Goal: Task Accomplishment & Management: Check status

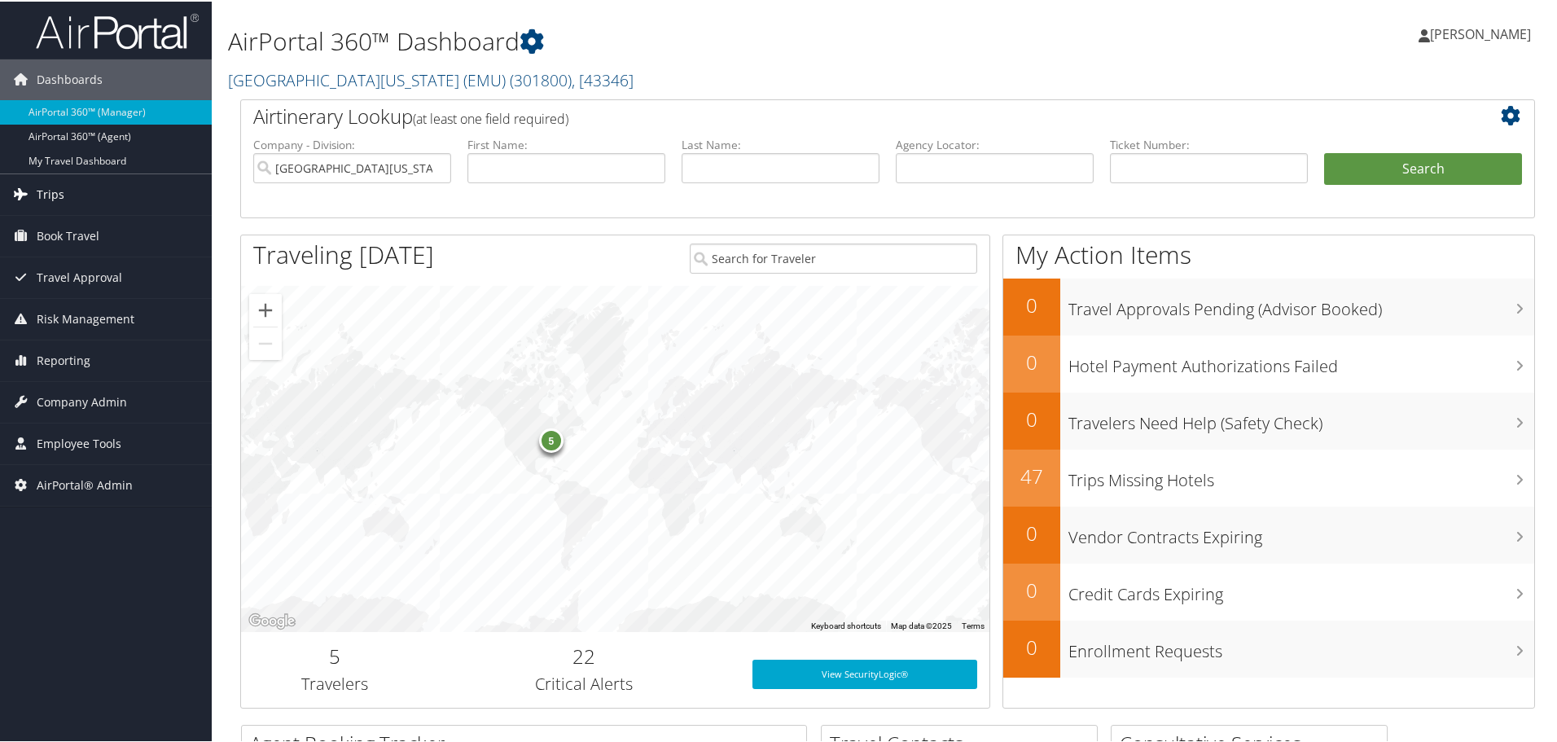
click at [106, 201] on link "Trips" at bounding box center [106, 193] width 212 height 41
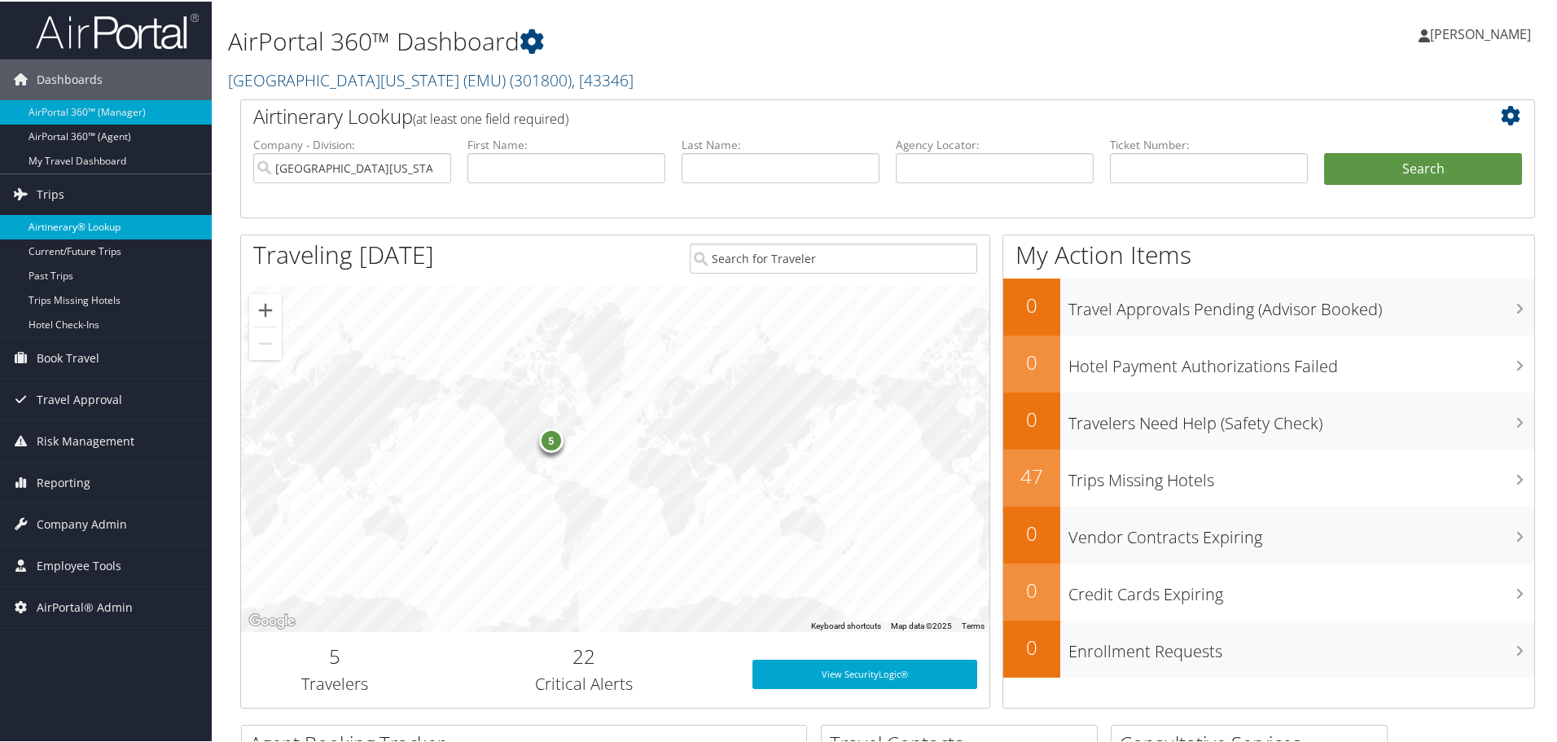
click at [107, 228] on link "Airtinerary® Lookup" at bounding box center [106, 225] width 212 height 24
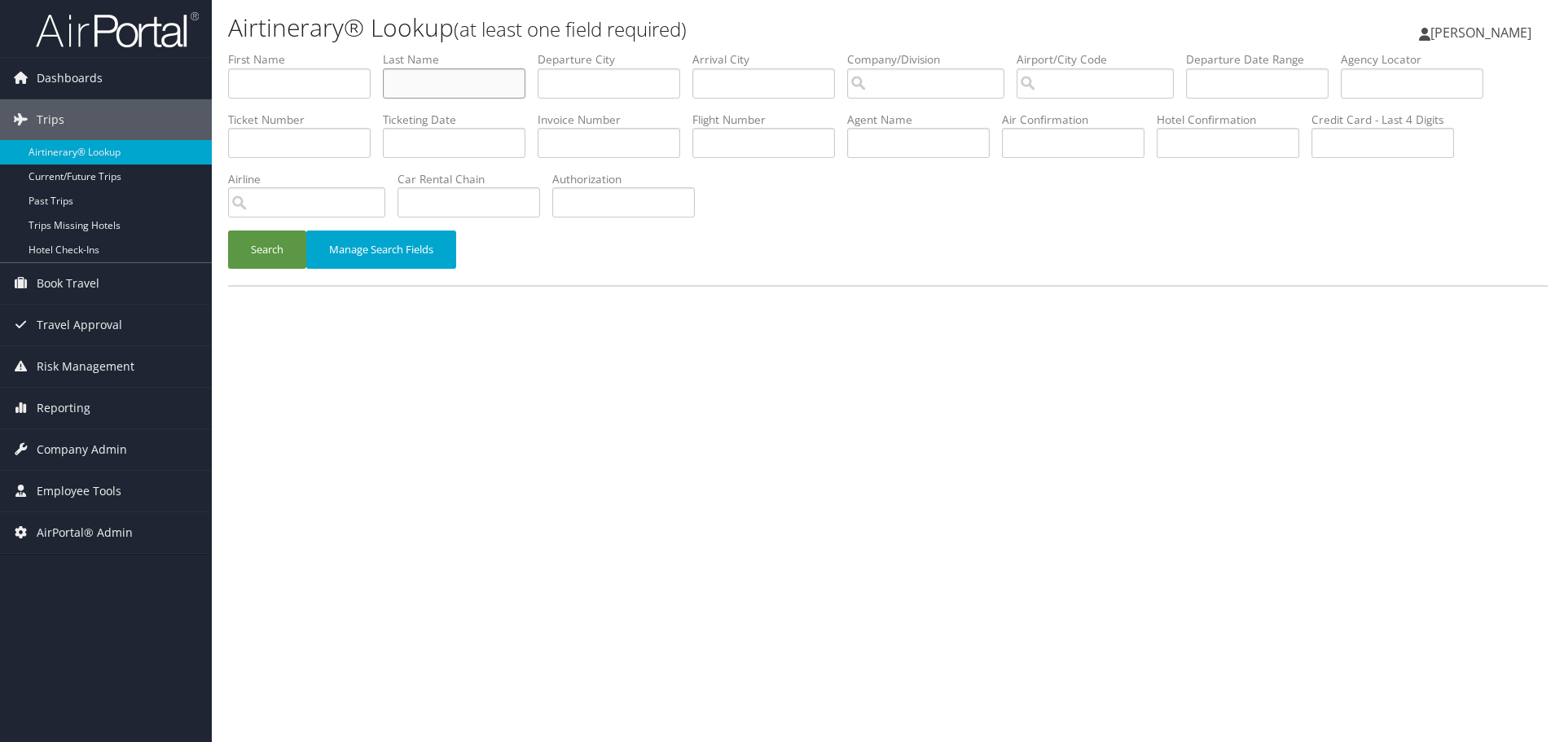
click at [430, 78] on input "text" at bounding box center [454, 83] width 143 height 30
type input "[PERSON_NAME]"
click at [980, 244] on div "Search Manage Search Fields" at bounding box center [888, 258] width 1344 height 55
click at [336, 80] on input "text" at bounding box center [299, 83] width 143 height 30
type input "chelsie"
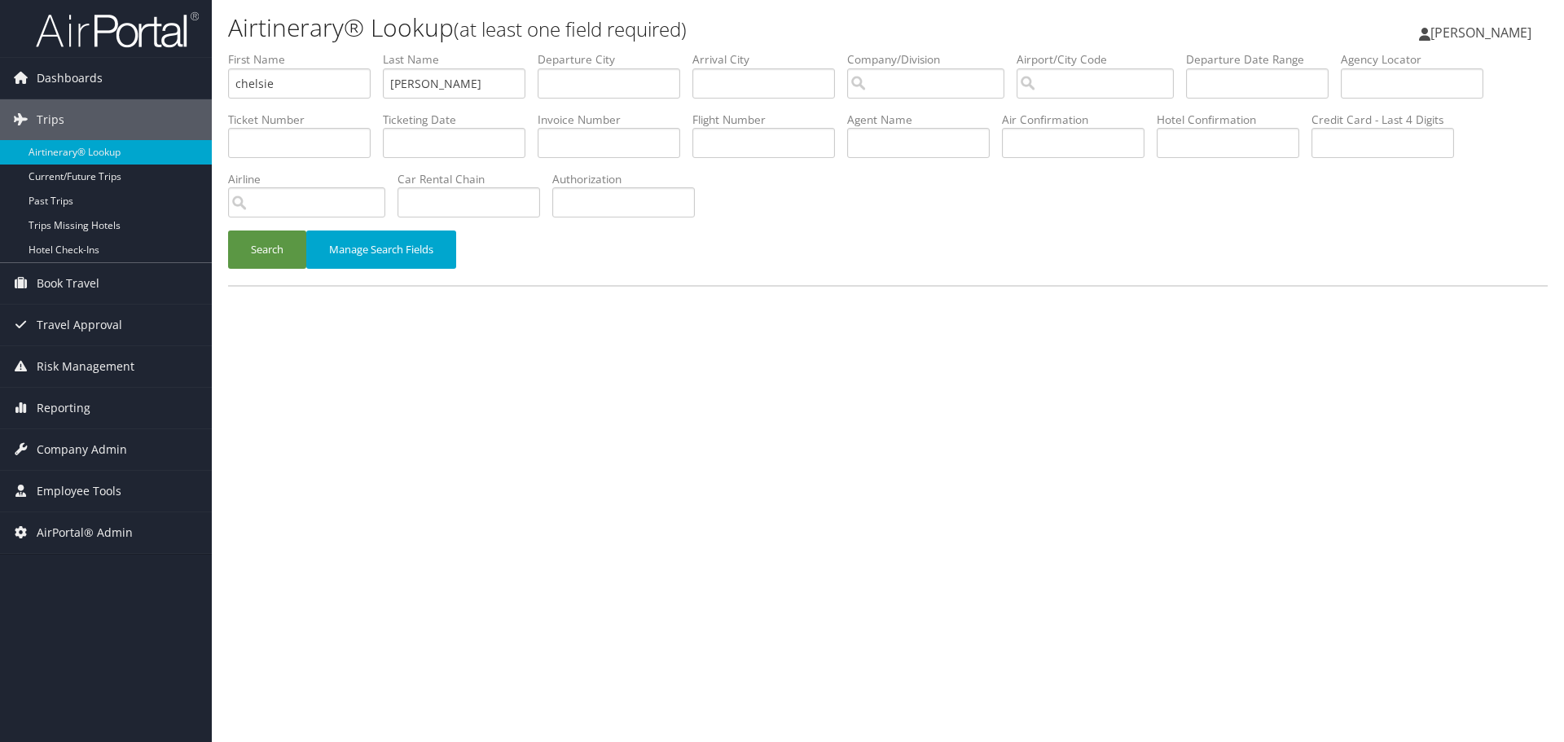
click at [940, 234] on div "Search Manage Search Fields" at bounding box center [888, 258] width 1344 height 55
click at [453, 143] on input "text" at bounding box center [454, 143] width 143 height 30
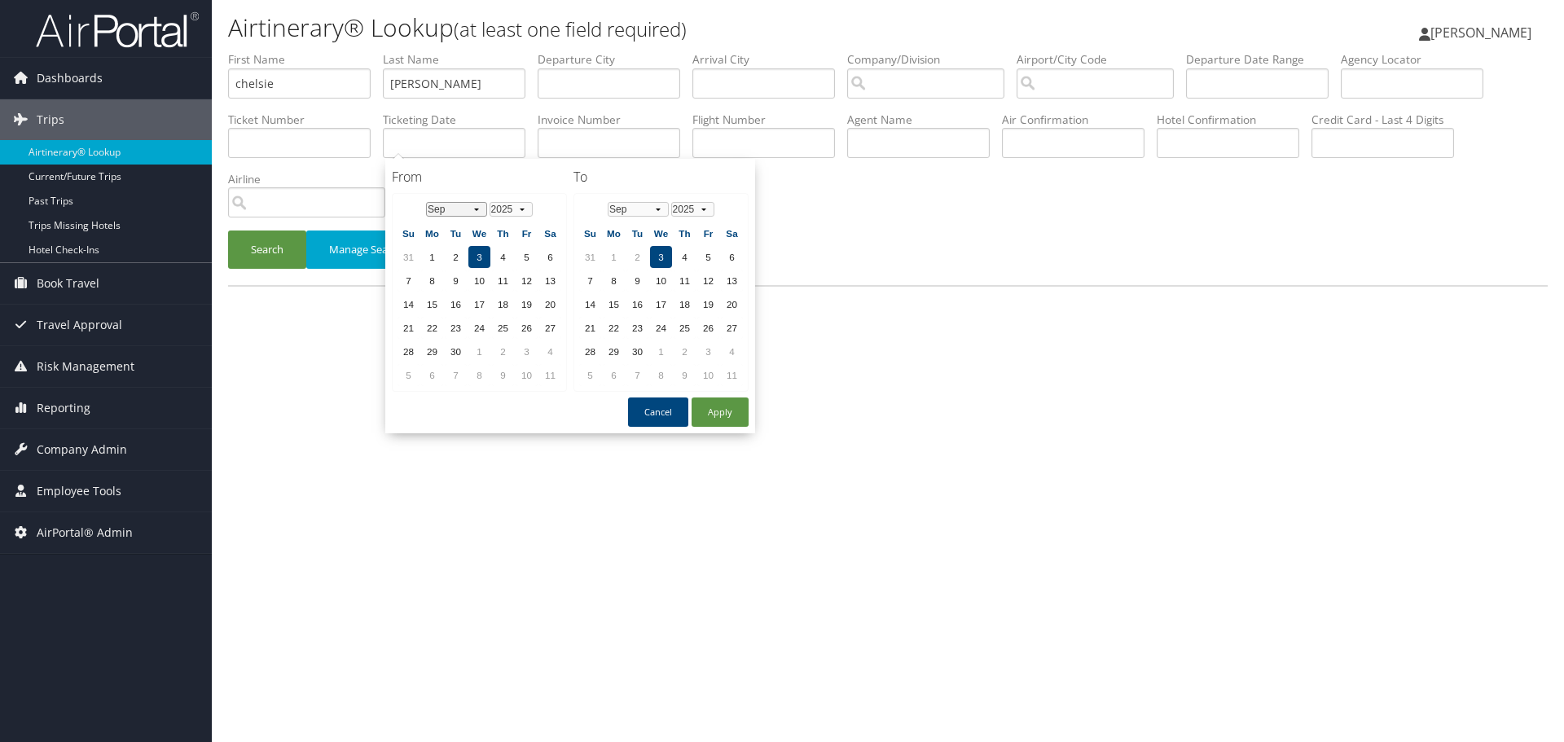
click at [472, 210] on select "Jan Feb Mar Apr May Jun Jul Aug Sep Oct Nov Dec" at bounding box center [456, 209] width 61 height 15
click at [523, 333] on td "22" at bounding box center [527, 328] width 22 height 22
click at [434, 350] on td "25" at bounding box center [432, 351] width 22 height 22
click at [709, 409] on button "Apply" at bounding box center [720, 411] width 57 height 29
type input "08/25/2025 - 09/03/2025"
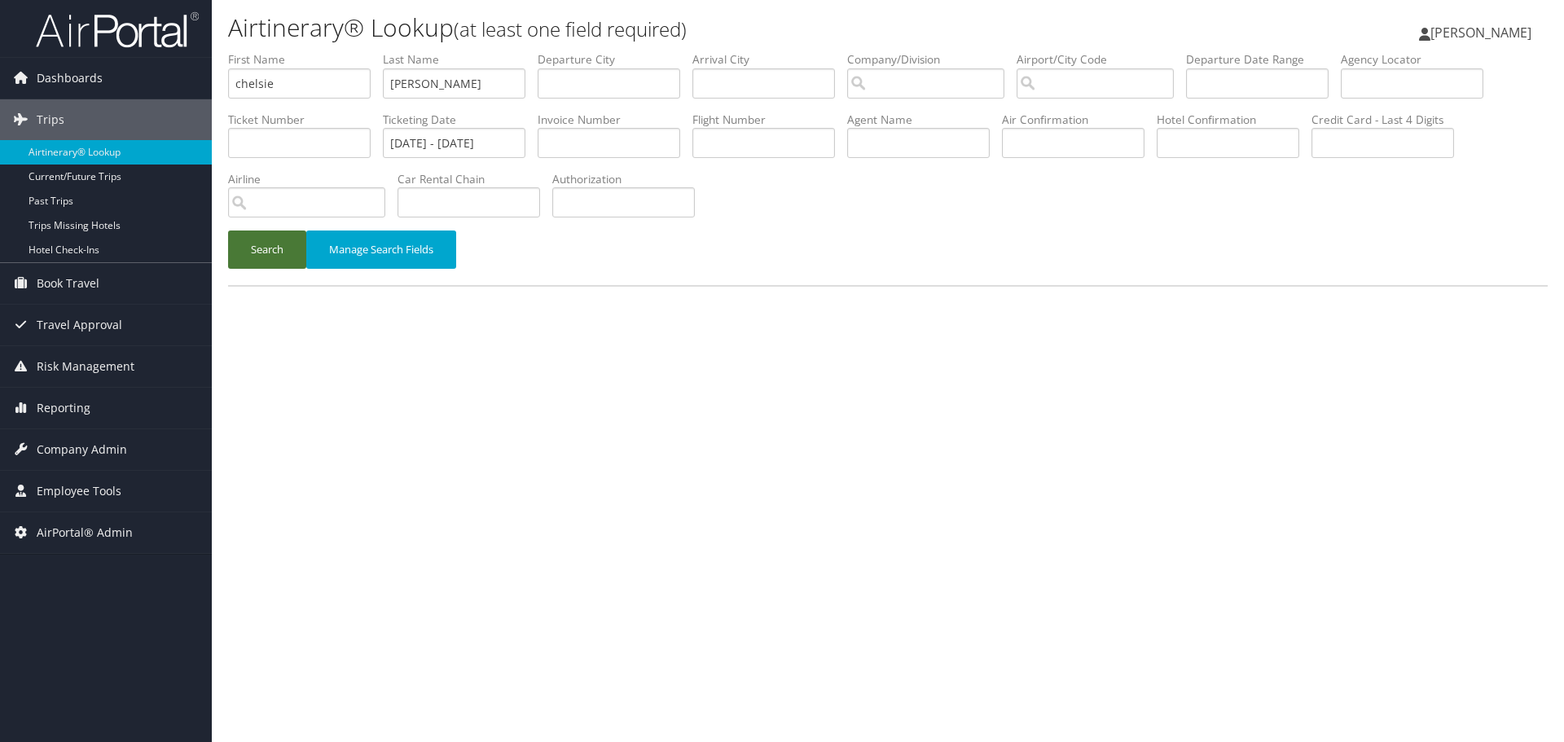
click at [277, 253] on button "Search" at bounding box center [267, 250] width 78 height 38
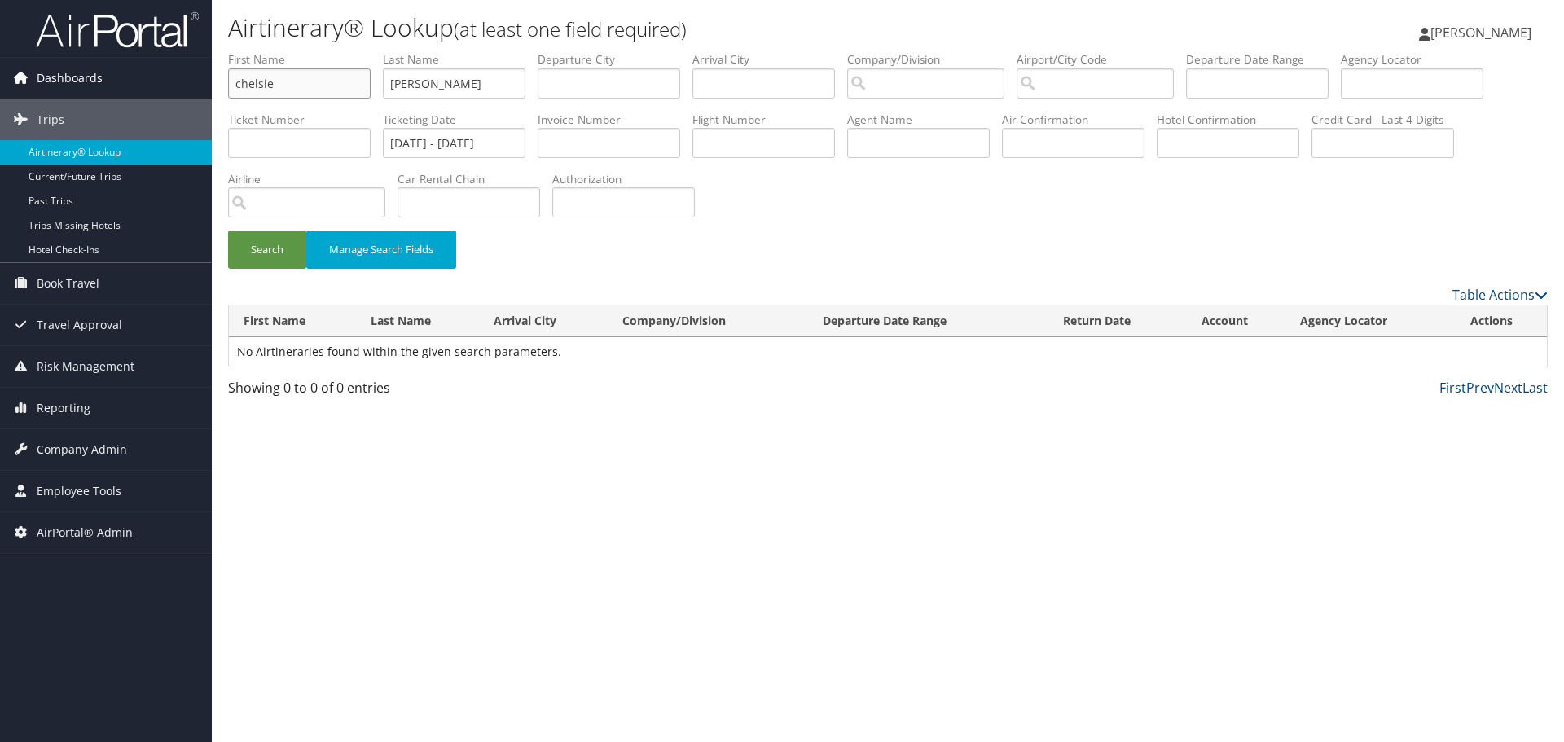
drag, startPoint x: 298, startPoint y: 90, endPoint x: 184, endPoint y: 92, distance: 114.1
click at [184, 91] on div "Dashboards AirPortal 360™ (Manager) AirPortal 360™ (Agent) My Travel Dashboard …" at bounding box center [782, 371] width 1564 height 742
drag, startPoint x: 434, startPoint y: 86, endPoint x: 331, endPoint y: 84, distance: 103.5
click at [331, 51] on ul "First Name Last Name shrum Departure City Arrival City Company/Division Airport…" at bounding box center [888, 51] width 1320 height 0
type input "offerzen"
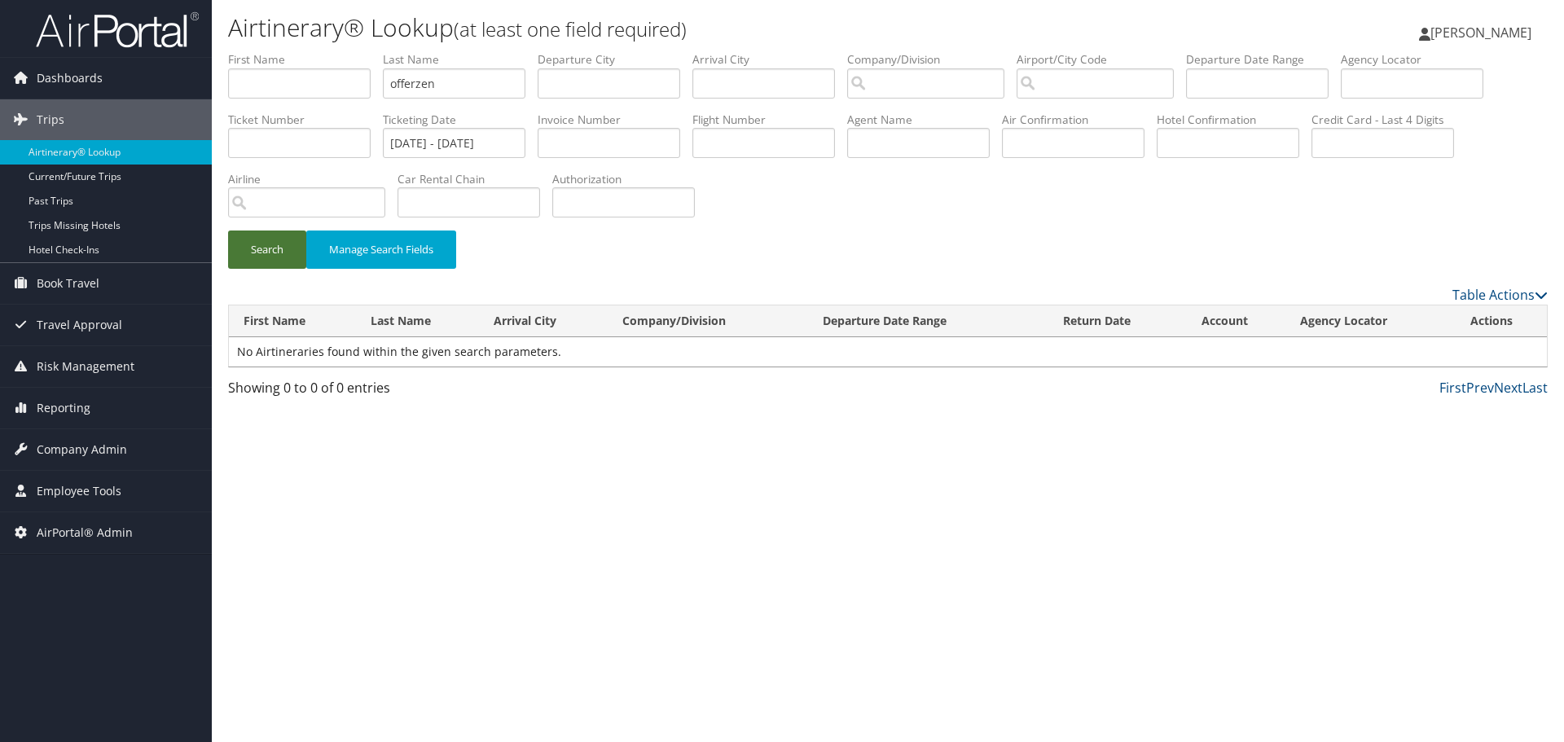
click at [270, 248] on button "Search" at bounding box center [267, 250] width 78 height 38
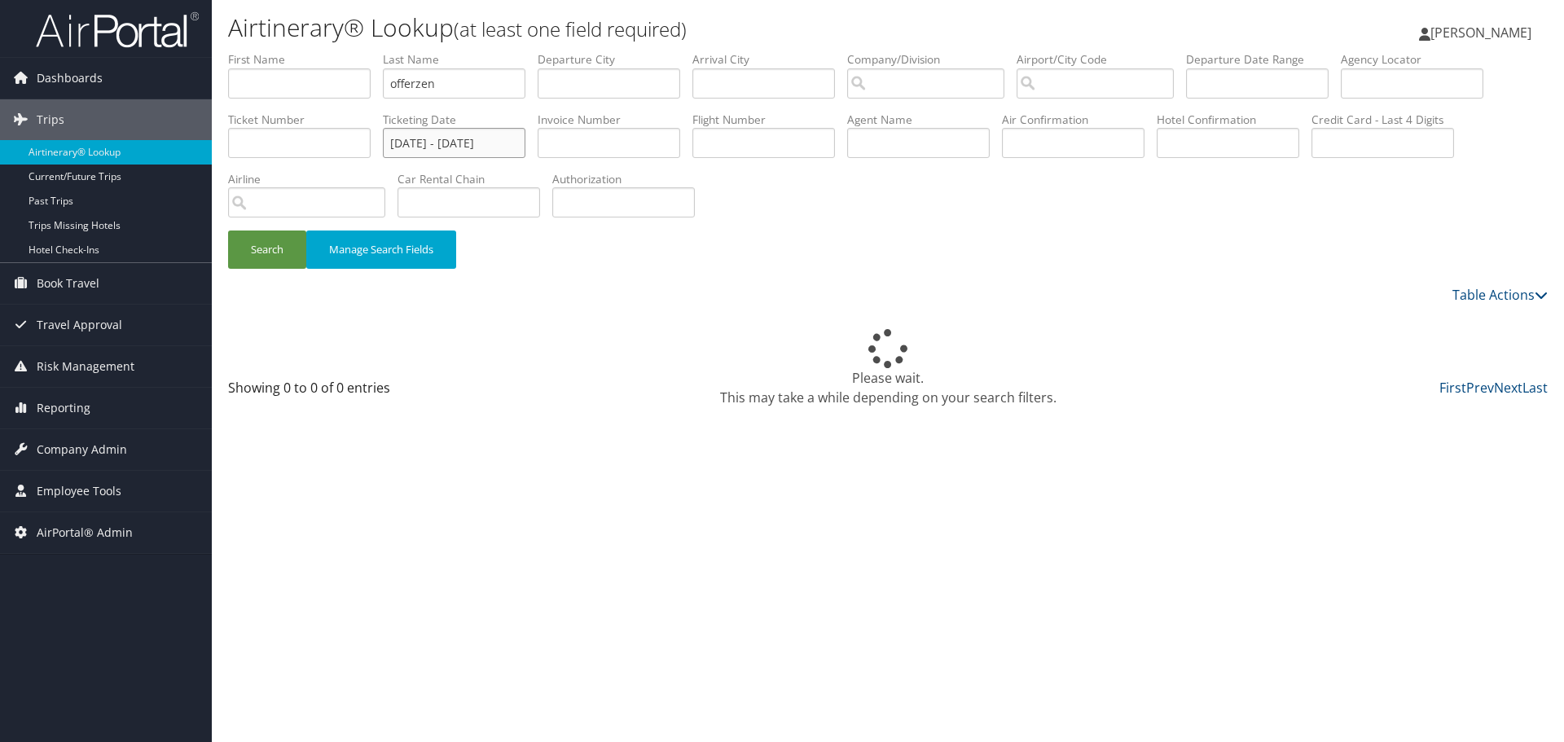
click at [448, 142] on input "08/25/2025 - 09/03/2025" at bounding box center [454, 143] width 143 height 30
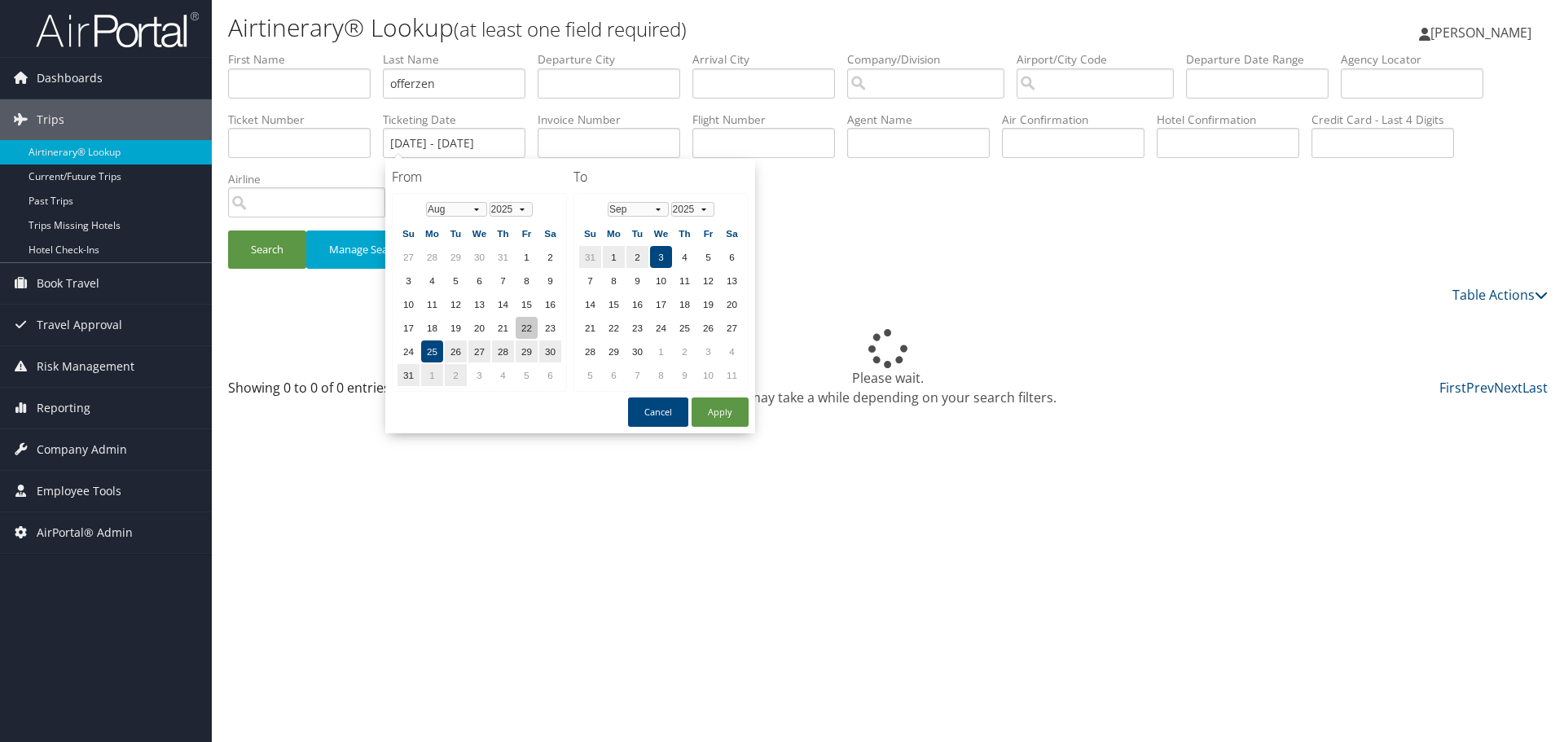
click at [528, 333] on td "22" at bounding box center [527, 328] width 22 height 22
click at [655, 209] on select "Jan Feb Mar Apr May Jun Jul Aug Sep Oct Nov Dec" at bounding box center [638, 209] width 61 height 15
click at [613, 351] on td "25" at bounding box center [614, 351] width 22 height 22
click at [718, 420] on button "Apply" at bounding box center [720, 411] width 57 height 29
type input "08/22/2025 - 08/25/2025"
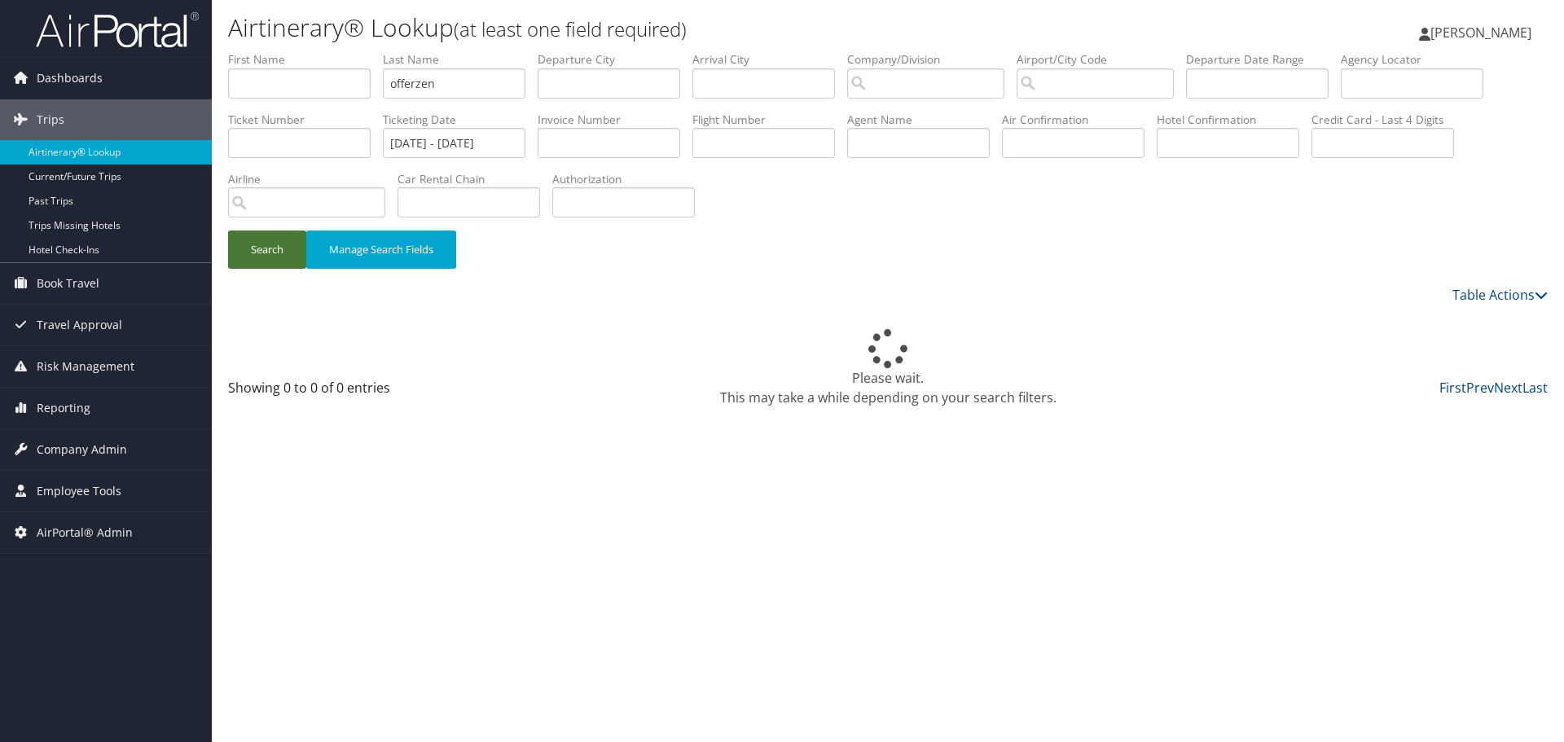
click at [272, 251] on button "Search" at bounding box center [267, 250] width 78 height 38
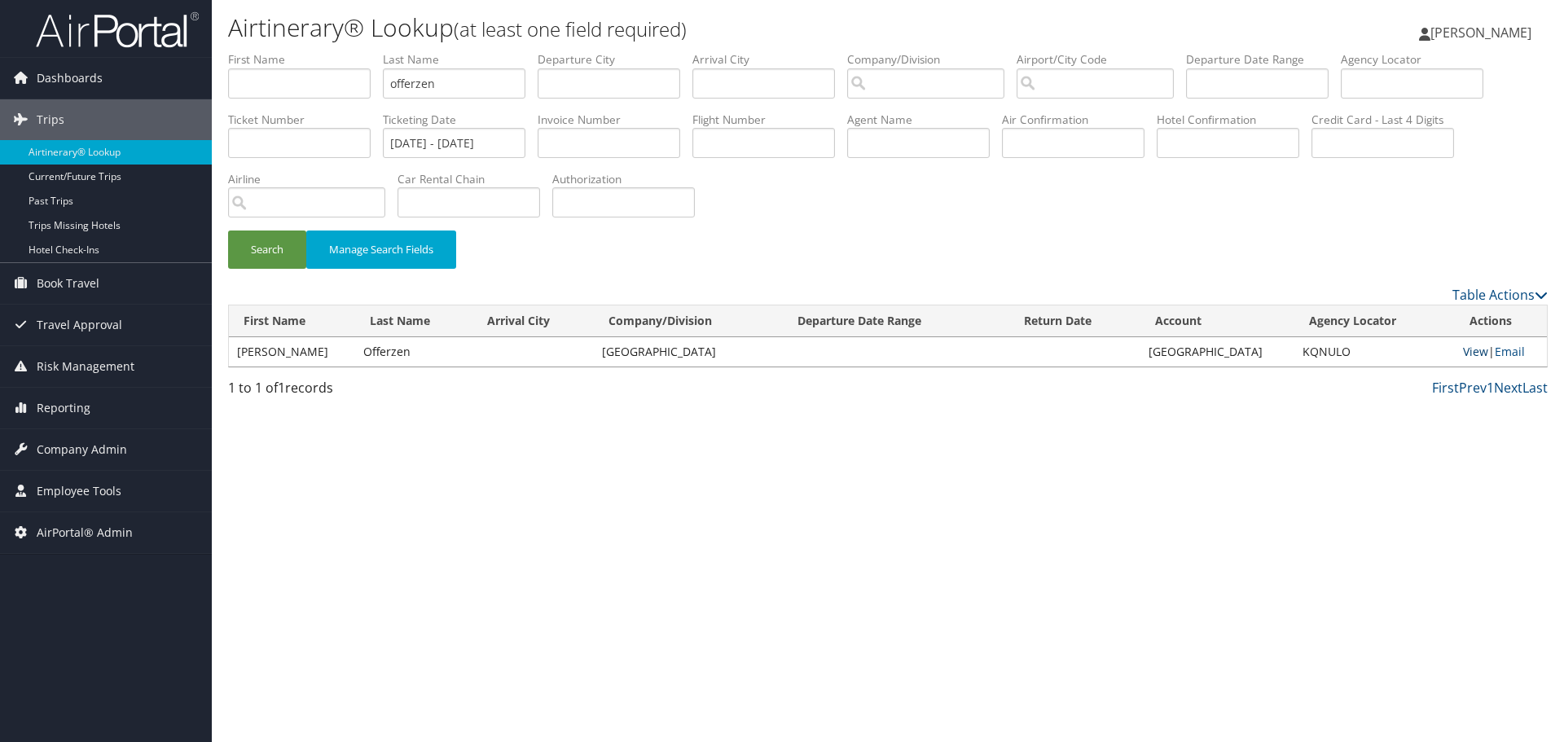
click at [1477, 352] on link "View" at bounding box center [1475, 351] width 25 height 15
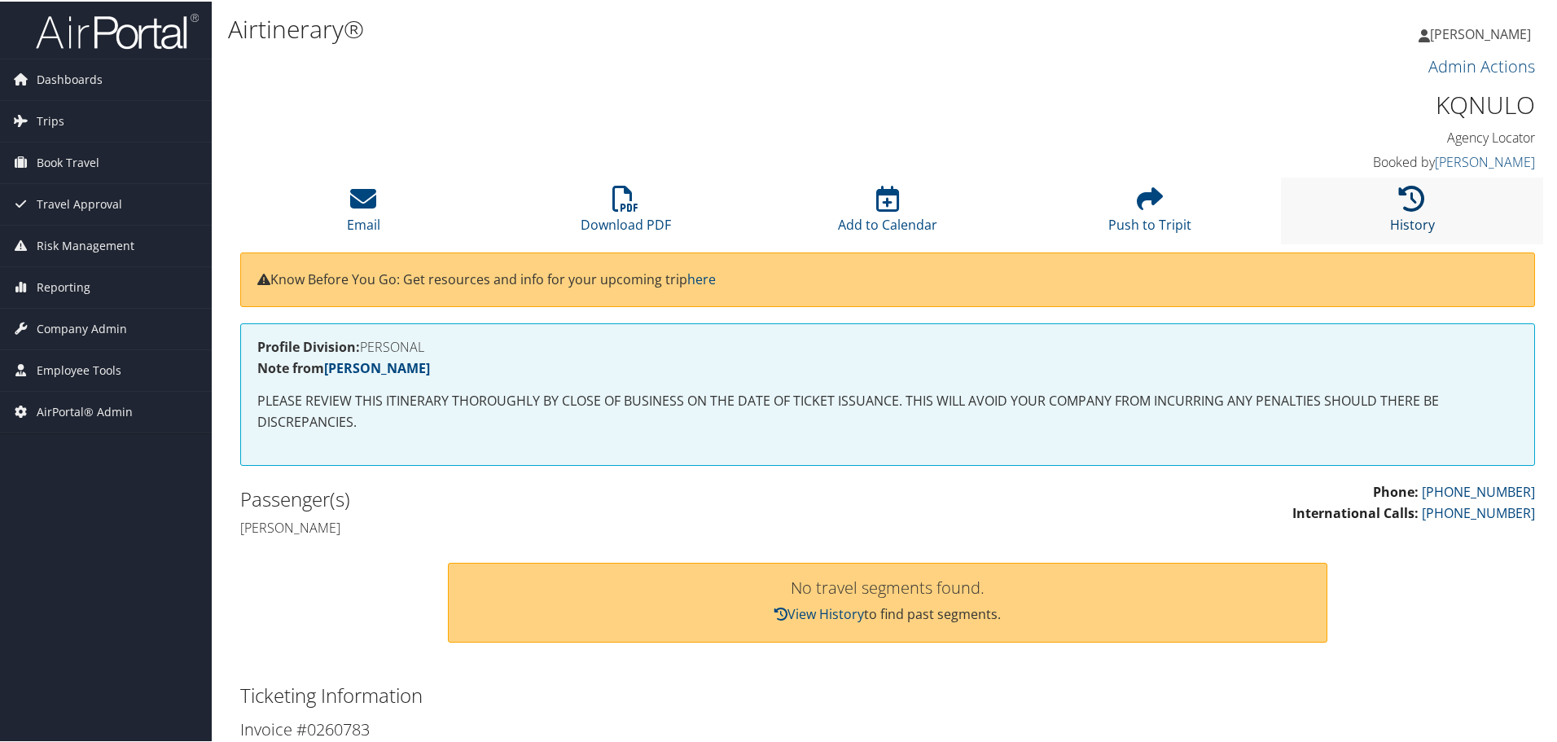
click at [1412, 200] on icon at bounding box center [1412, 197] width 26 height 26
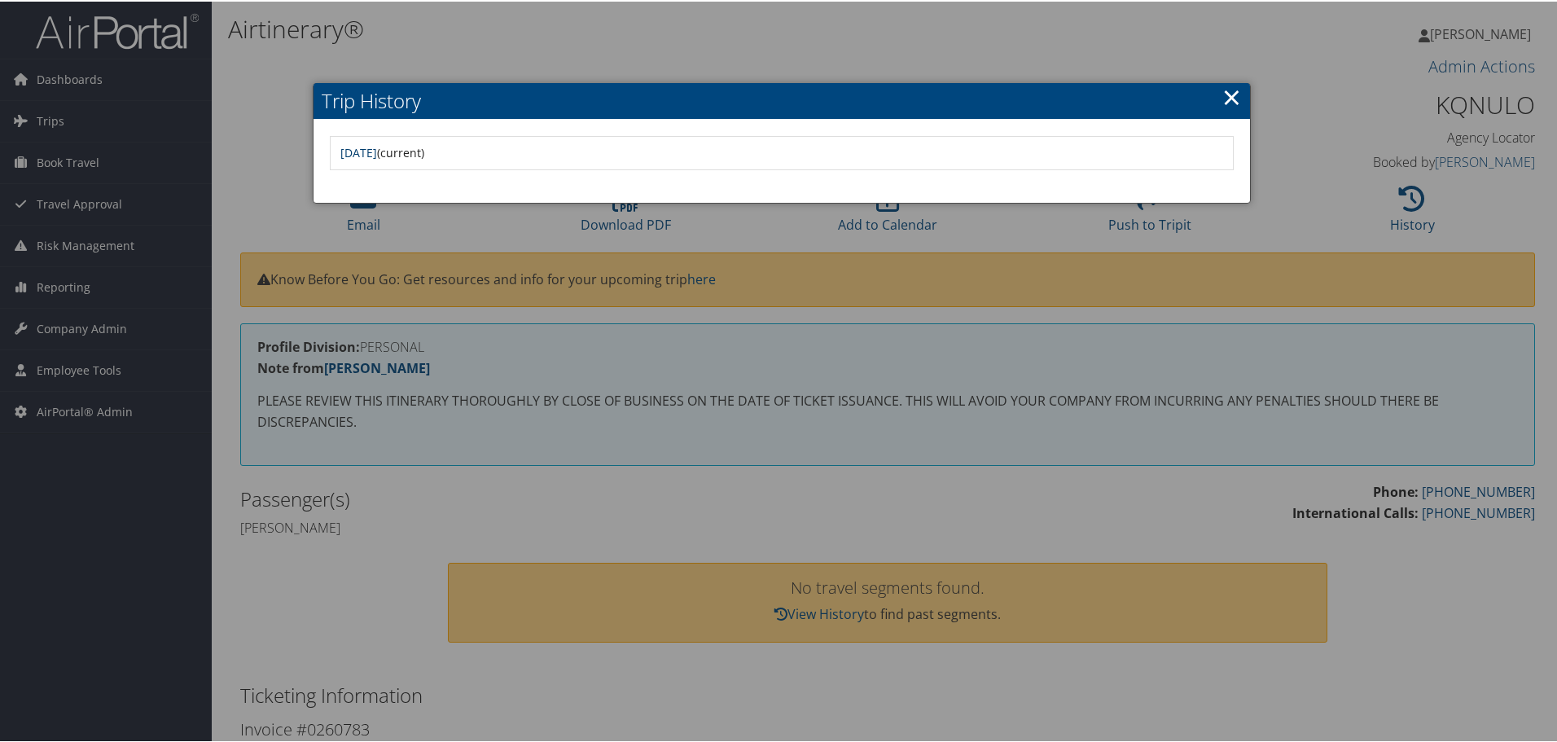
click at [377, 150] on link "Mon Aug 25 14:47:35 MDT 2025" at bounding box center [358, 150] width 37 height 15
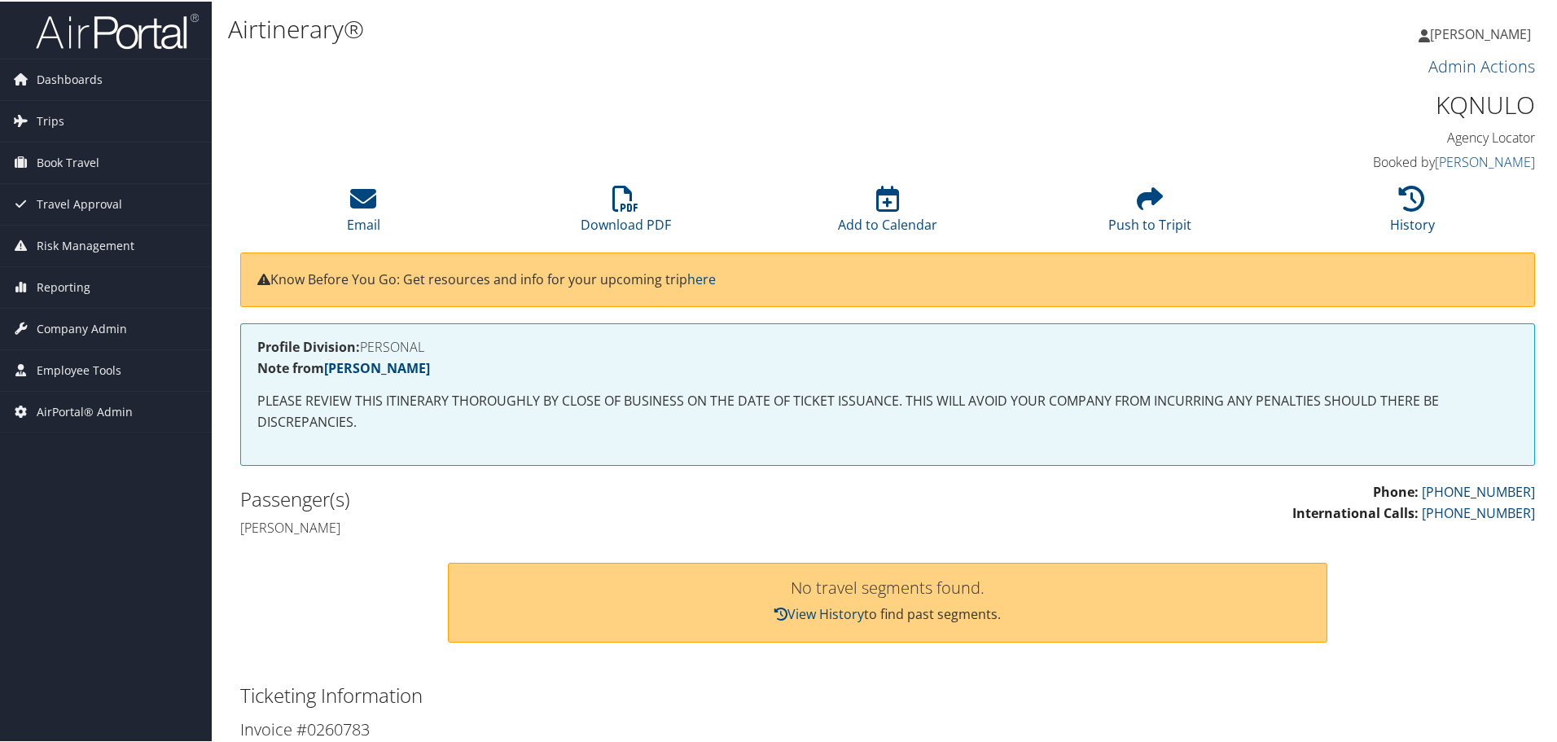
click at [1483, 103] on h1 "KQNULO" at bounding box center [1382, 103] width 305 height 34
click at [616, 209] on icon at bounding box center [626, 197] width 26 height 26
